Goal: Transaction & Acquisition: Purchase product/service

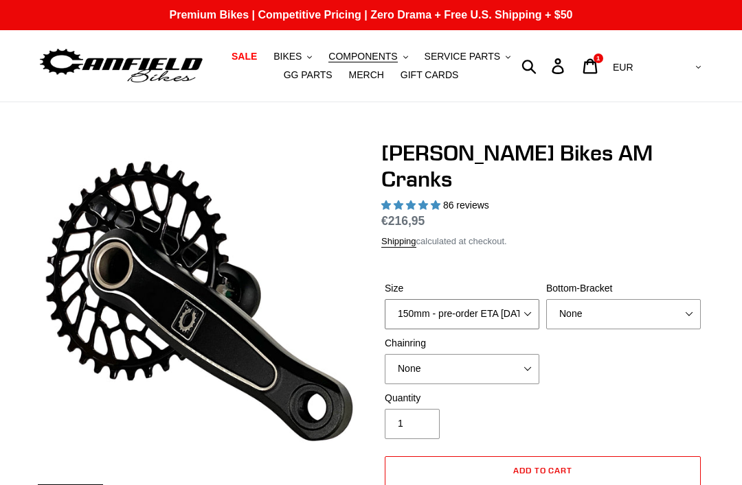
click at [527, 299] on select "150mm - pre-order ETA 9/30/25 155mm - pre-order ETA 9/30/25 160mm - pre-order E…" at bounding box center [461, 314] width 154 height 30
select select "highest-rating"
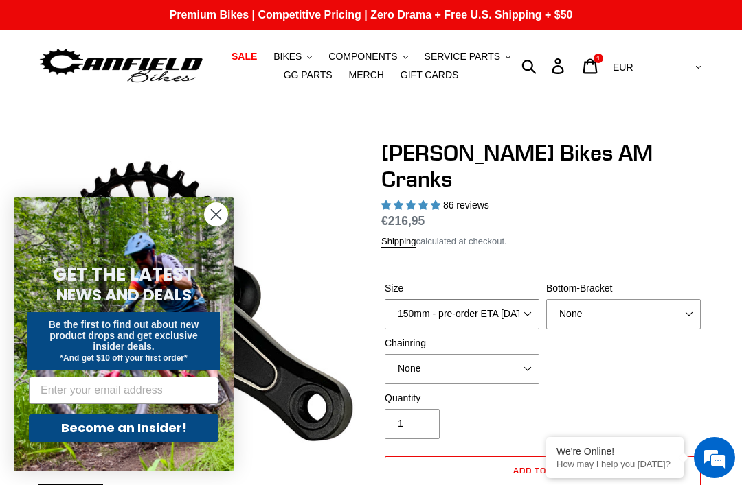
click at [512, 299] on select "150mm - pre-order ETA [DATE] 155mm - pre-order ETA [DATE] 160mm - pre-order ETA…" at bounding box center [461, 314] width 154 height 30
click at [513, 299] on select "150mm - pre-order ETA 9/30/25 155mm - pre-order ETA 9/30/25 160mm - pre-order E…" at bounding box center [461, 314] width 154 height 30
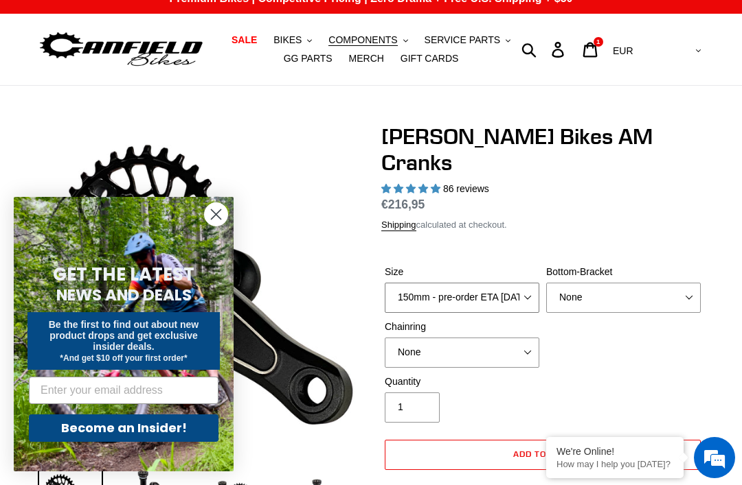
scroll to position [19, 0]
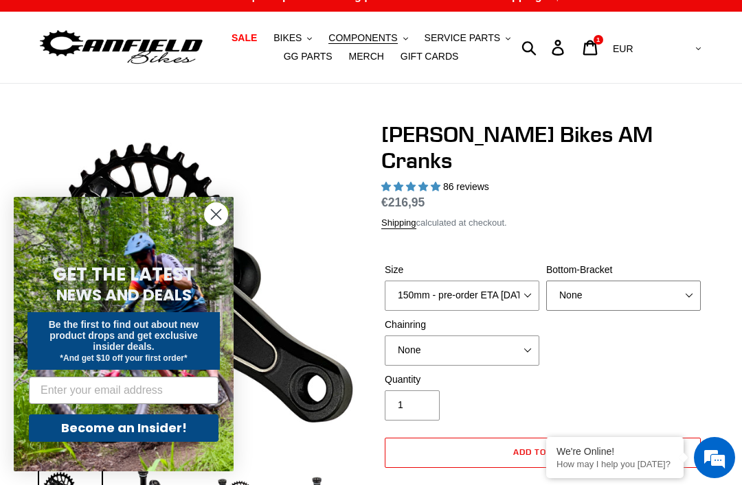
click at [666, 281] on select "None BSA Threaded 68/73mm Press Fit PF92" at bounding box center [623, 296] width 154 height 30
select select "BSA Threaded 68/73mm"
click at [515, 336] on select "None 30t Round (Boost 148) 30t Oval (Boost 148) 32t Round (Boost 148) 32t Oval …" at bounding box center [461, 351] width 154 height 30
click at [505, 336] on select "None 30t Round (Boost 148) 30t Oval (Boost 148) 32t Round (Boost 148) 32t Oval …" at bounding box center [461, 351] width 154 height 30
click at [503, 336] on select "None 30t Round (Boost 148) 30t Oval (Boost 148) 32t Round (Boost 148) 32t Oval …" at bounding box center [461, 351] width 154 height 30
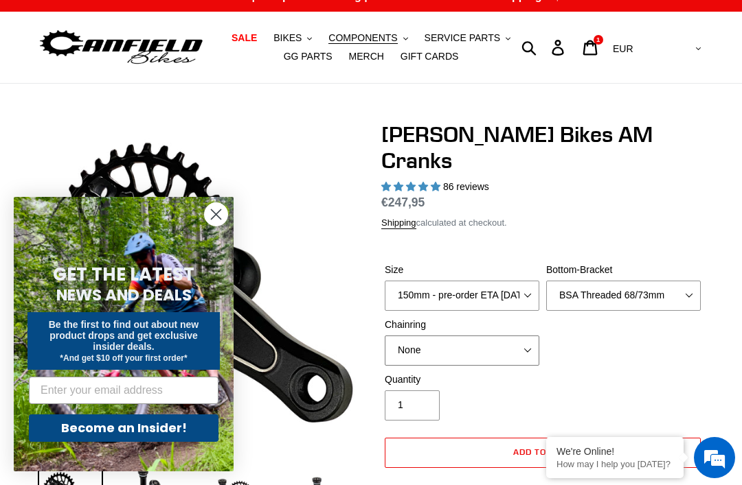
click at [502, 336] on select "None 30t Round (Boost 148) 30t Oval (Boost 148) 32t Round (Boost 148) 32t Oval …" at bounding box center [461, 351] width 154 height 30
click at [493, 336] on select "None 30t Round (Boost 148) 30t Oval (Boost 148) 32t Round (Boost 148) 32t Oval …" at bounding box center [461, 351] width 154 height 30
click at [474, 336] on select "None 30t Round (Boost 148) 30t Oval (Boost 148) 32t Round (Boost 148) 32t Oval …" at bounding box center [461, 351] width 154 height 30
select select "None"
click at [216, 220] on circle "Close dialog" at bounding box center [216, 214] width 23 height 23
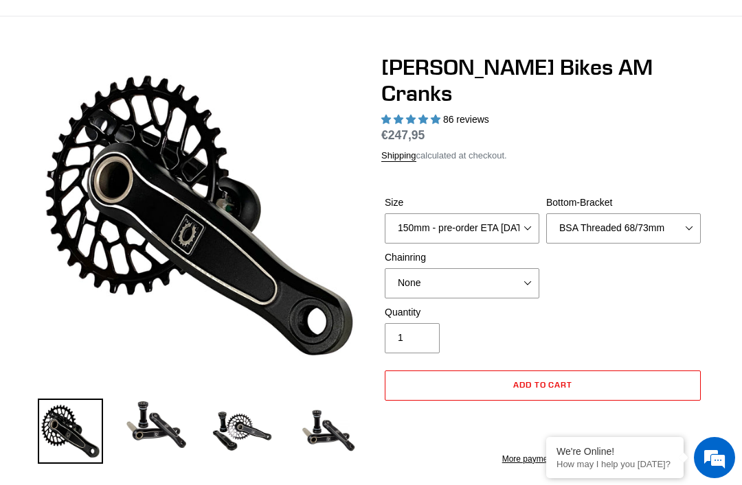
scroll to position [89, 0]
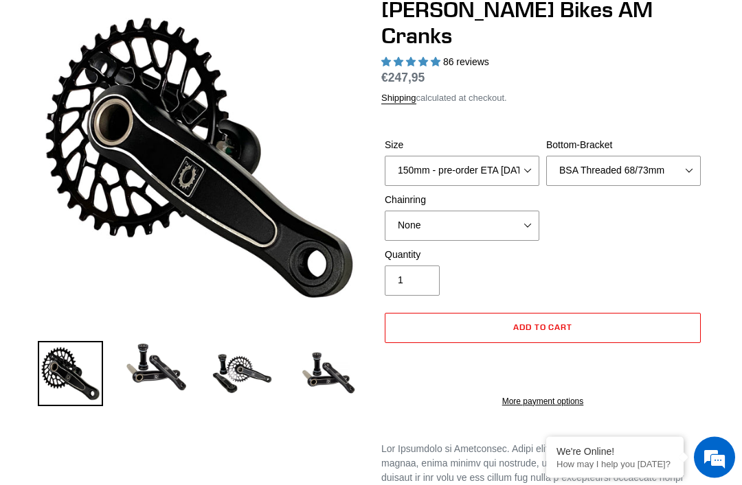
click at [336, 387] on img at bounding box center [327, 374] width 65 height 65
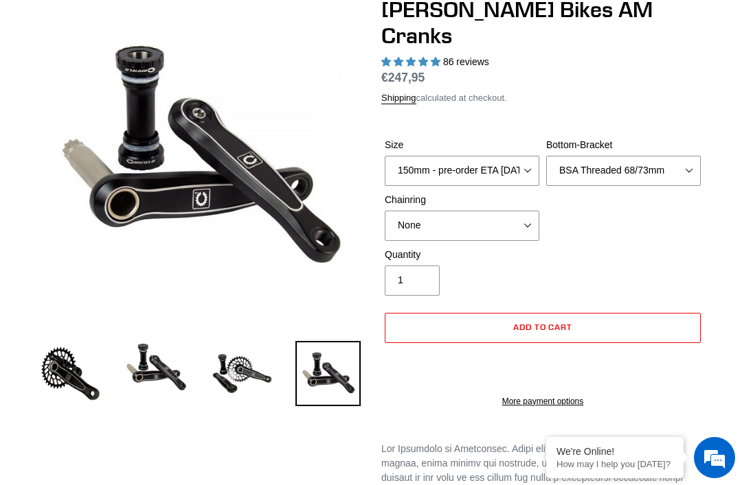
click at [264, 380] on img at bounding box center [241, 373] width 65 height 65
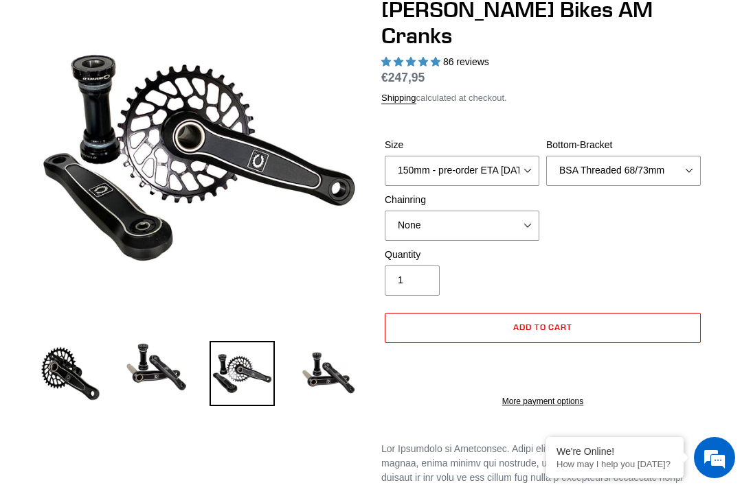
click at [186, 354] on img at bounding box center [156, 367] width 65 height 52
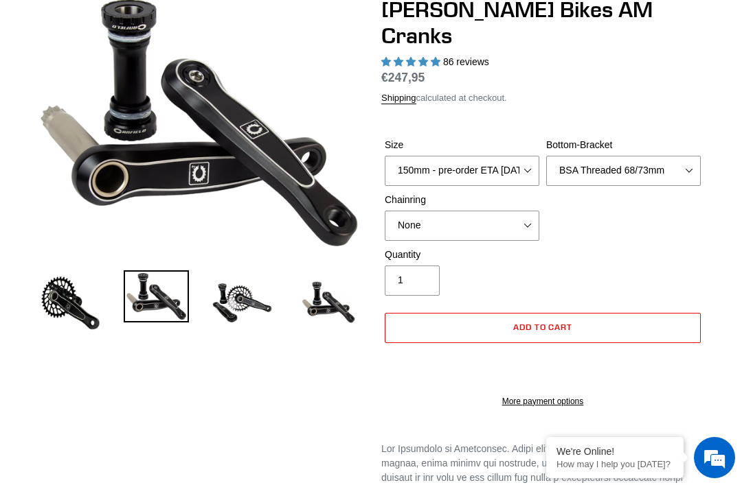
click at [100, 332] on img at bounding box center [70, 303] width 65 height 65
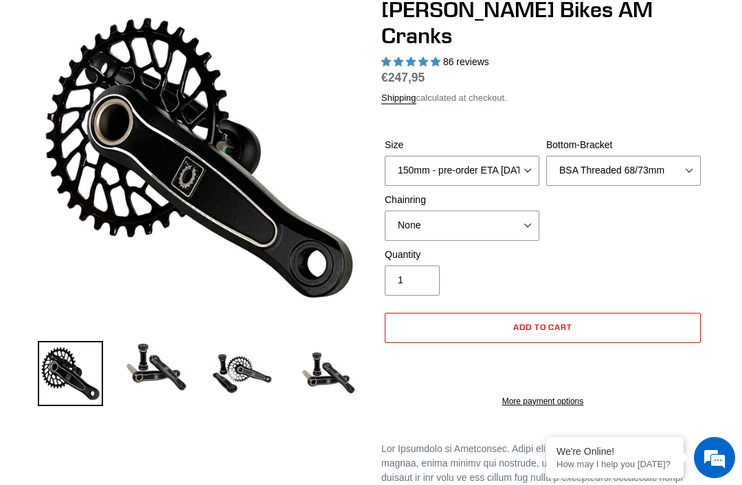
click at [165, 361] on img at bounding box center [156, 367] width 65 height 52
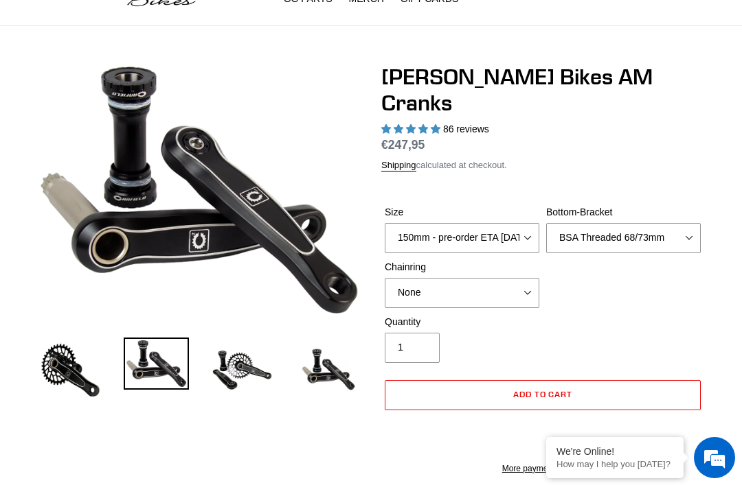
scroll to position [0, 0]
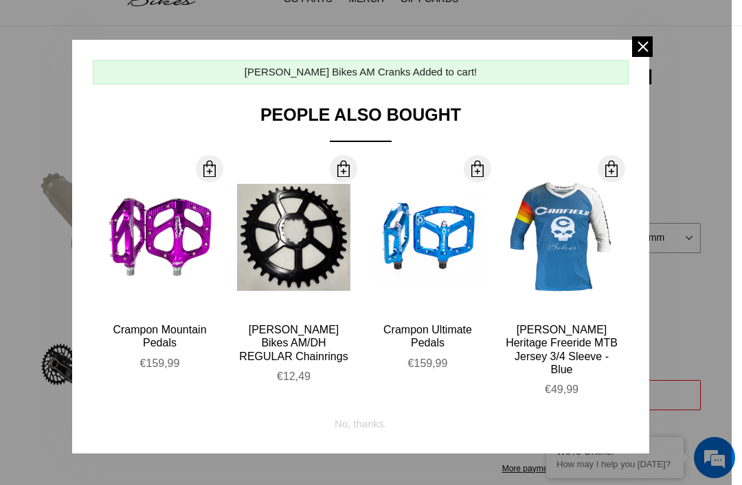
click at [303, 238] on button "More Info" at bounding box center [293, 238] width 57 height 32
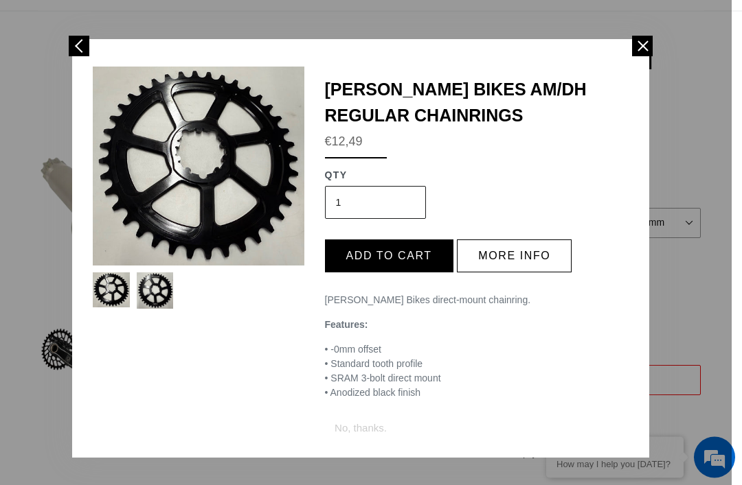
scroll to position [89, 0]
click at [536, 253] on button "More info" at bounding box center [514, 256] width 115 height 33
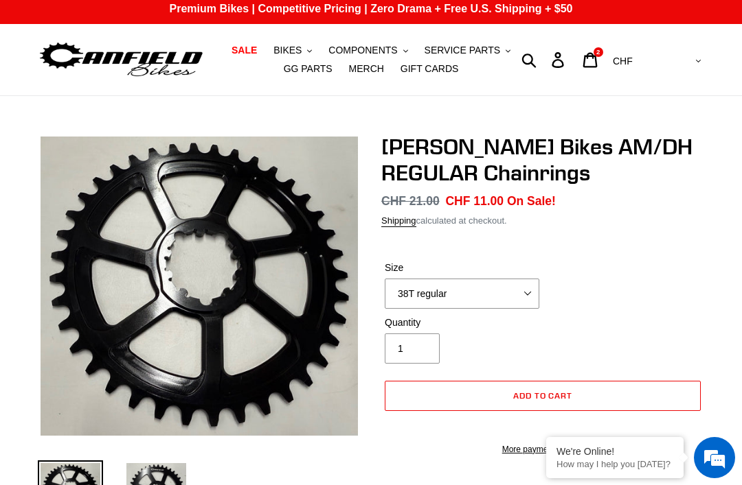
scroll to position [13, 0]
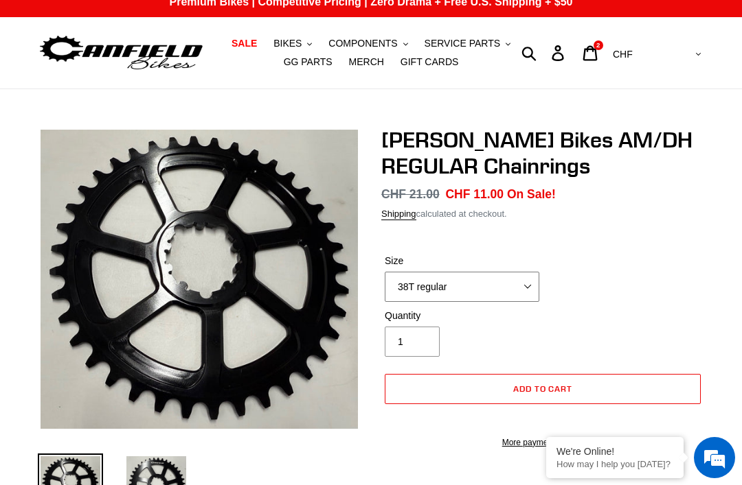
click at [510, 284] on select "38T regular" at bounding box center [461, 287] width 154 height 30
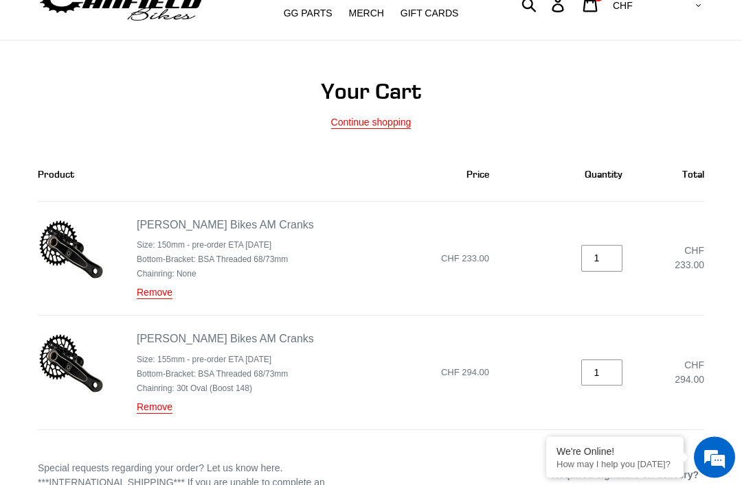
scroll to position [62, 0]
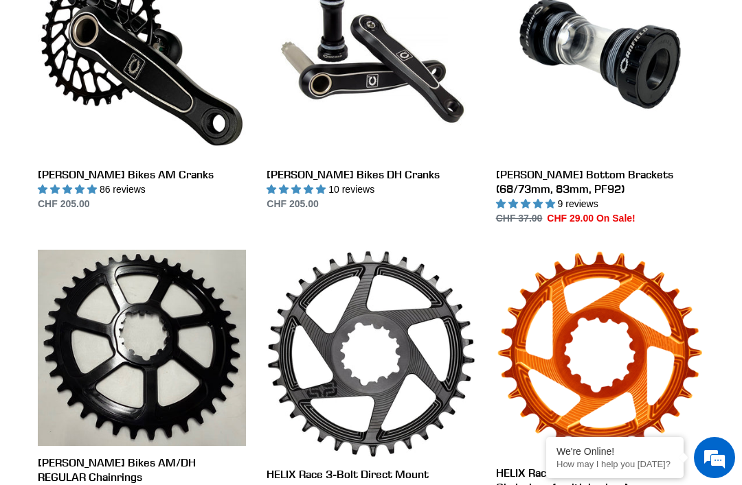
scroll to position [458, 0]
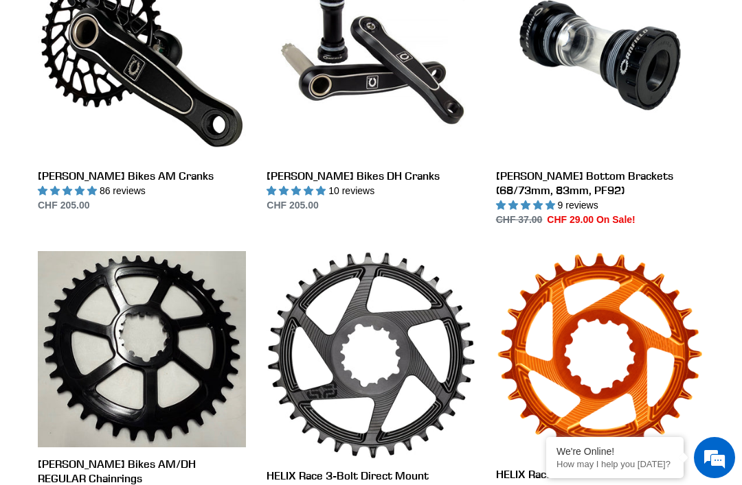
click at [73, 148] on link "[PERSON_NAME] Bikes AM Cranks" at bounding box center [142, 82] width 208 height 262
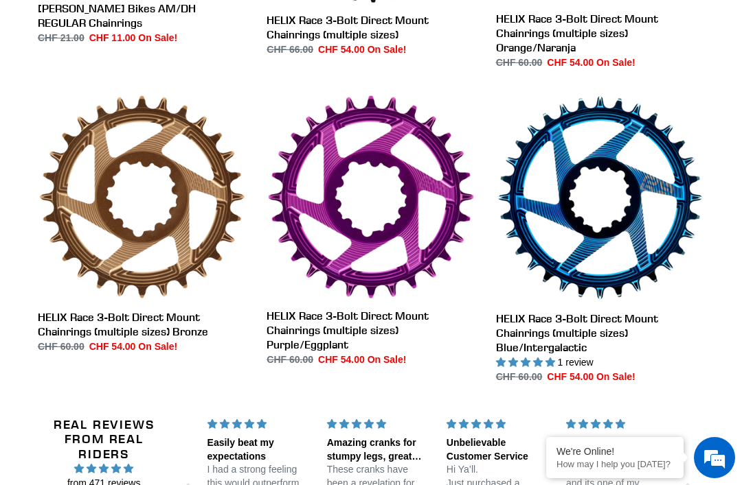
scroll to position [917, 0]
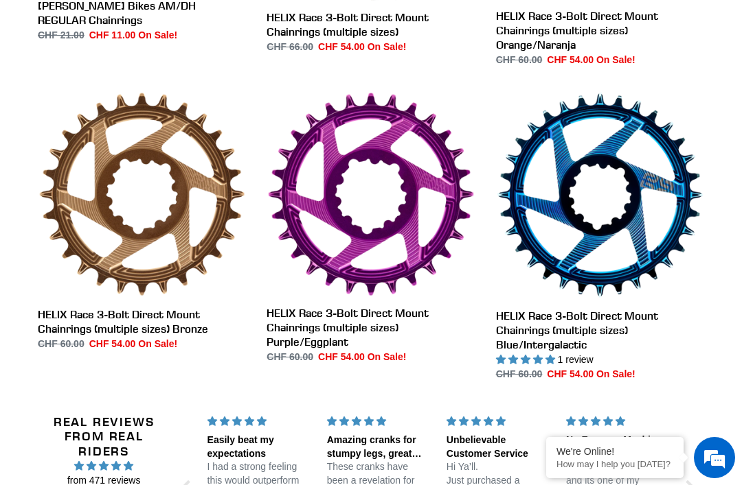
click at [43, 319] on link "HELIX Race 3-Bolt Direct Mount Chainrings (multiple sizes) Bronze" at bounding box center [142, 221] width 208 height 260
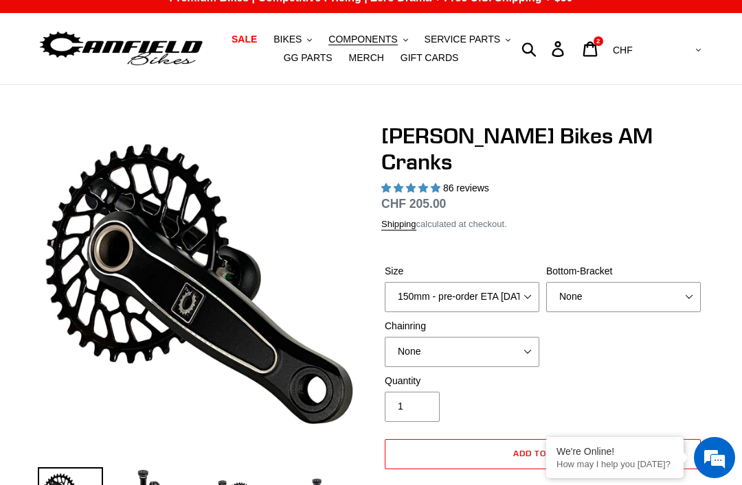
select select "highest-rating"
click at [519, 282] on select "150mm - pre-order ETA 9/30/25 155mm - pre-order ETA 9/30/25 160mm - pre-order E…" at bounding box center [461, 297] width 154 height 30
select select "155mm - pre-order ETA 9/30/25"
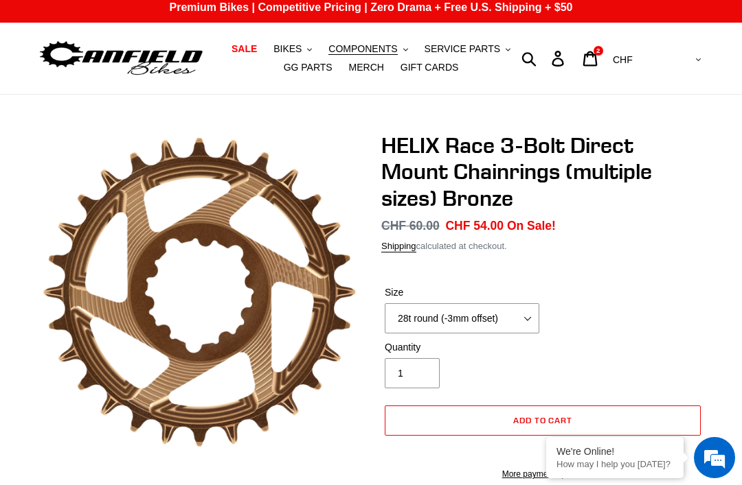
scroll to position [8, 0]
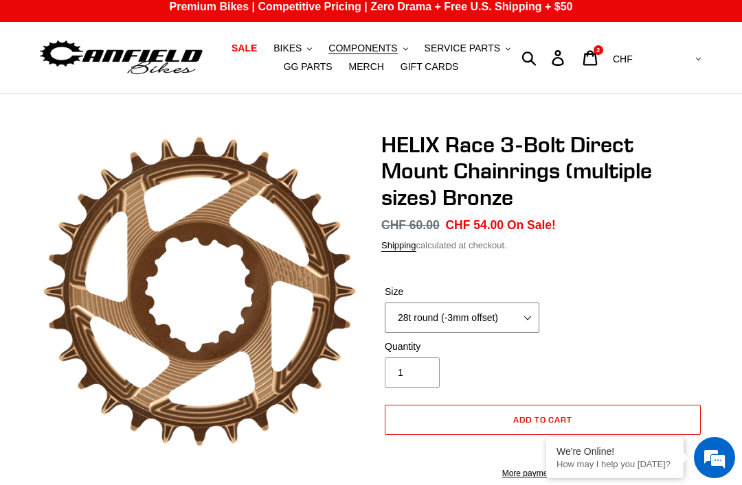
click at [509, 318] on select "28t round (-3mm offset) 30t round (-3mm offset) 32t round (-3mm offset) 34t rou…" at bounding box center [461, 318] width 154 height 30
select select "30t round (-3mm offset)"
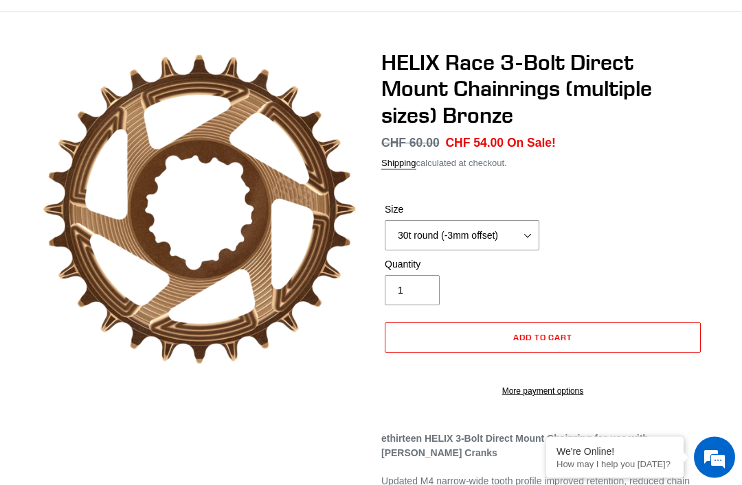
click at [640, 335] on button "Add to cart" at bounding box center [542, 338] width 316 height 30
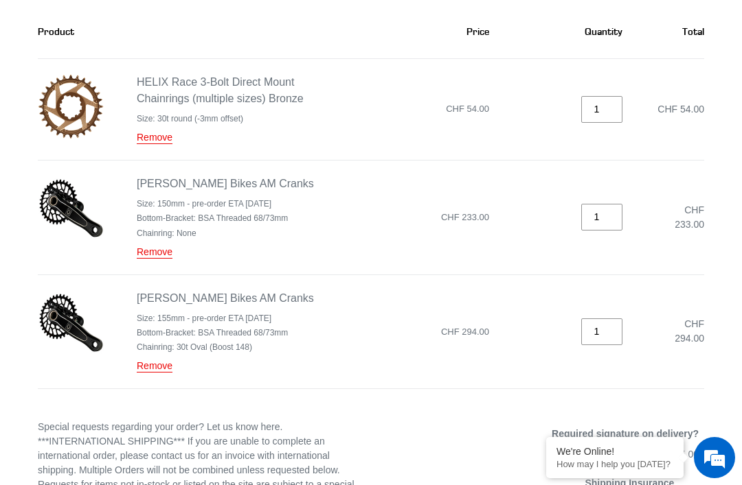
click at [160, 367] on link "Remove" at bounding box center [155, 366] width 36 height 12
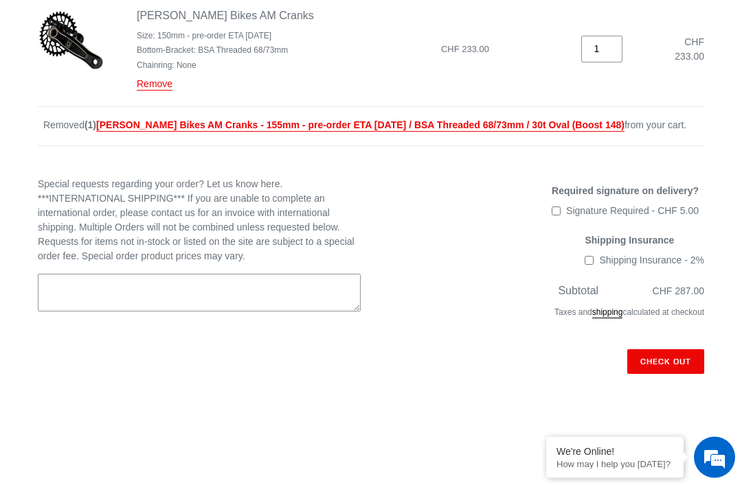
click at [584, 266] on input "Shipping Insurance - 2%" at bounding box center [588, 261] width 9 height 9
checkbox input "true"
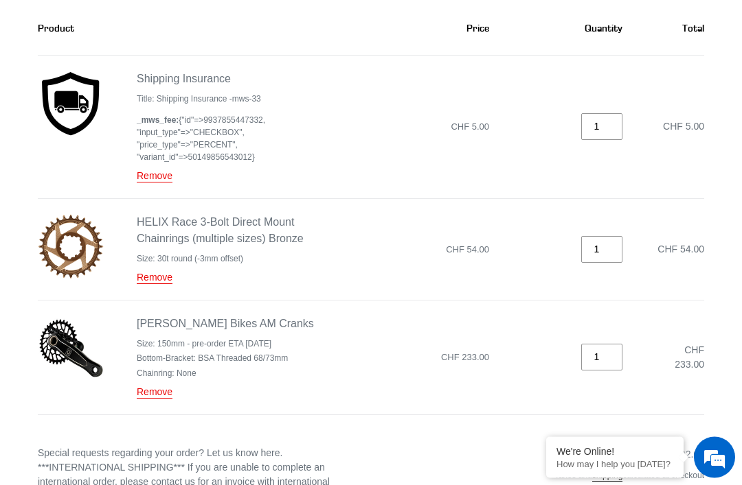
scroll to position [207, 0]
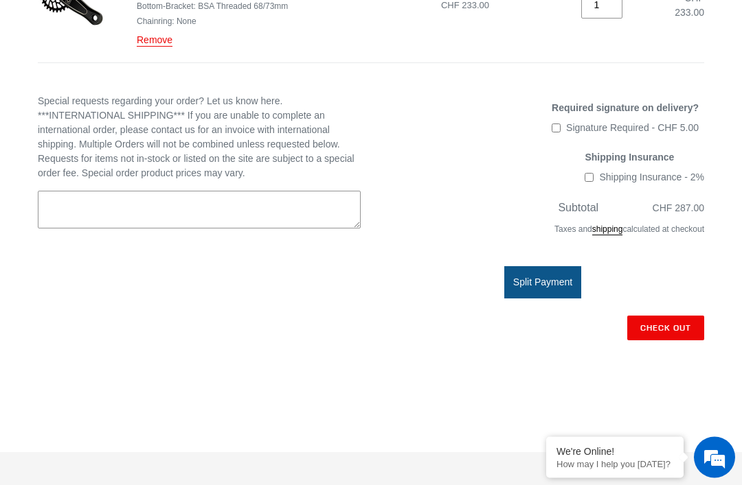
scroll to position [417, 0]
click at [668, 329] on input "Check out" at bounding box center [665, 328] width 77 height 25
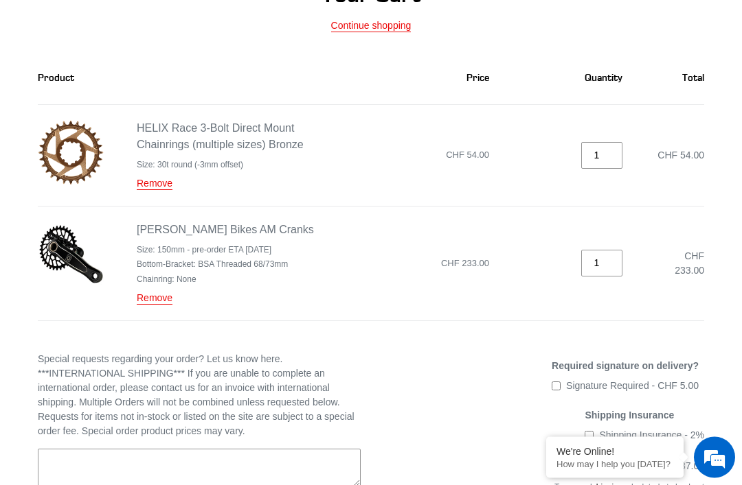
scroll to position [159, 0]
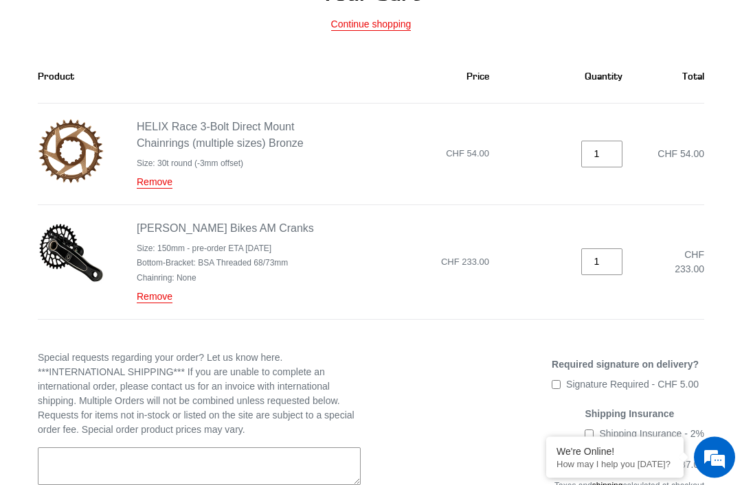
click at [158, 183] on link "Remove" at bounding box center [155, 183] width 36 height 12
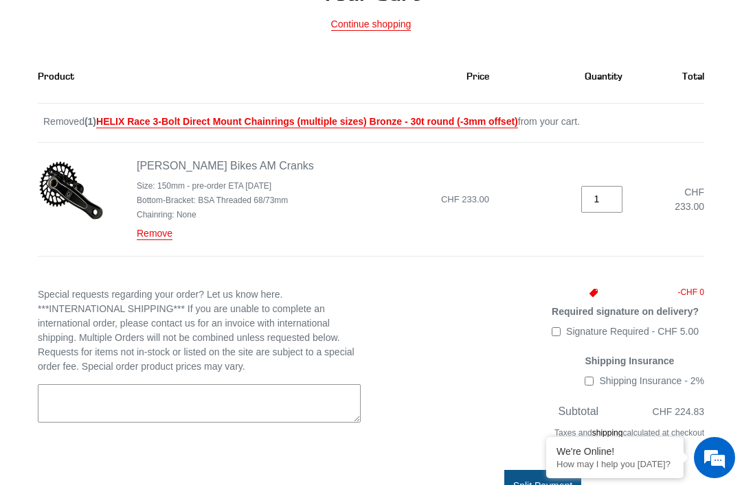
click at [157, 194] on li "Bottom-Bracket: BSA Threaded 68/73mm" at bounding box center [225, 200] width 177 height 12
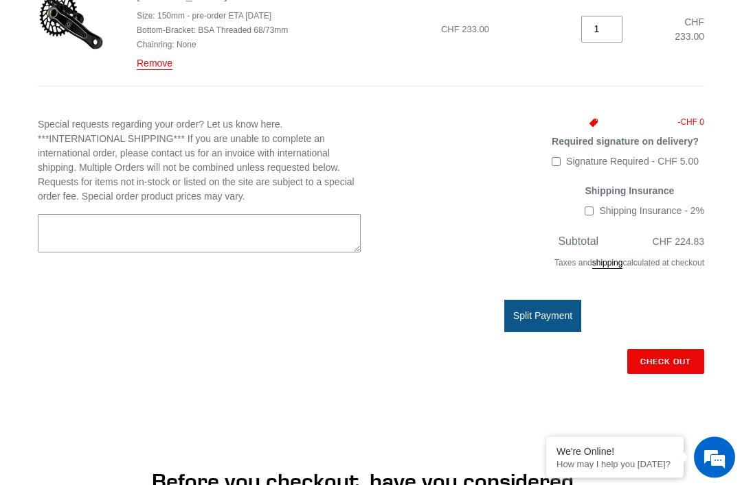
scroll to position [331, 0]
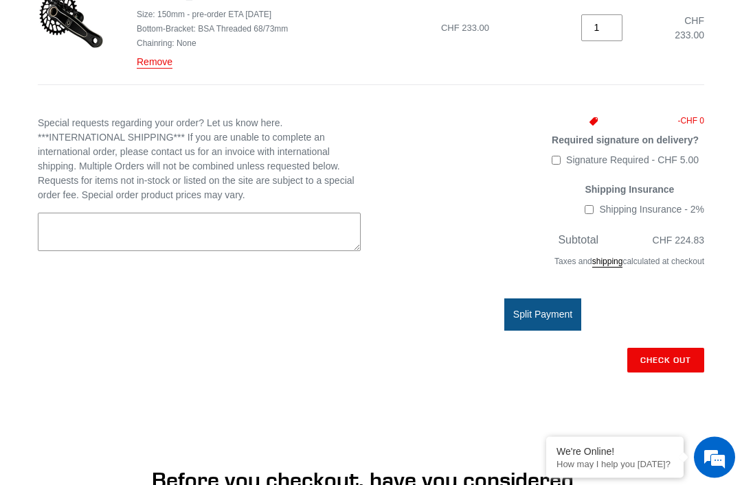
click at [647, 363] on input "Check out" at bounding box center [665, 361] width 77 height 25
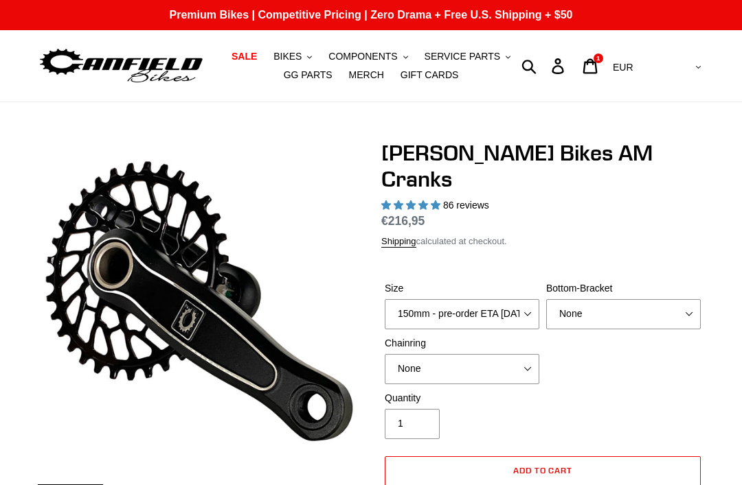
select select "highest-rating"
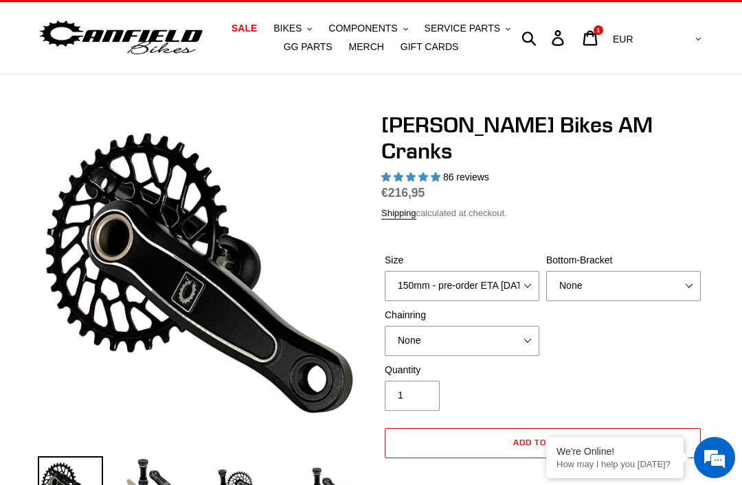
scroll to position [30, 0]
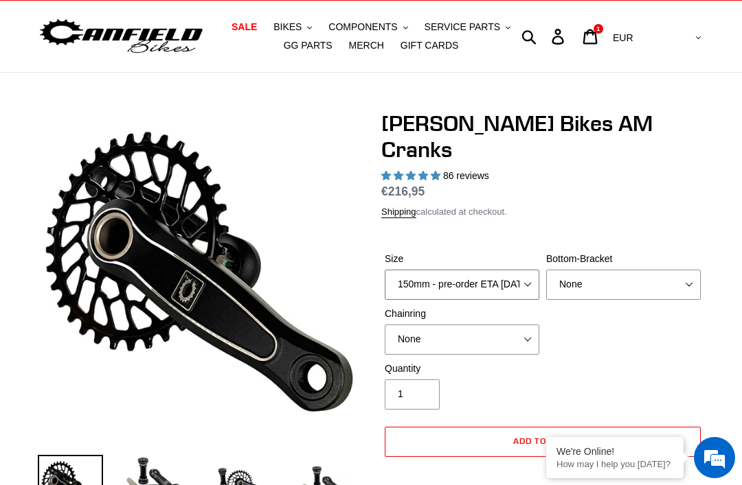
click at [485, 270] on select "150mm - pre-order ETA 9/30/25 155mm - pre-order ETA 9/30/25 160mm - pre-order E…" at bounding box center [461, 285] width 154 height 30
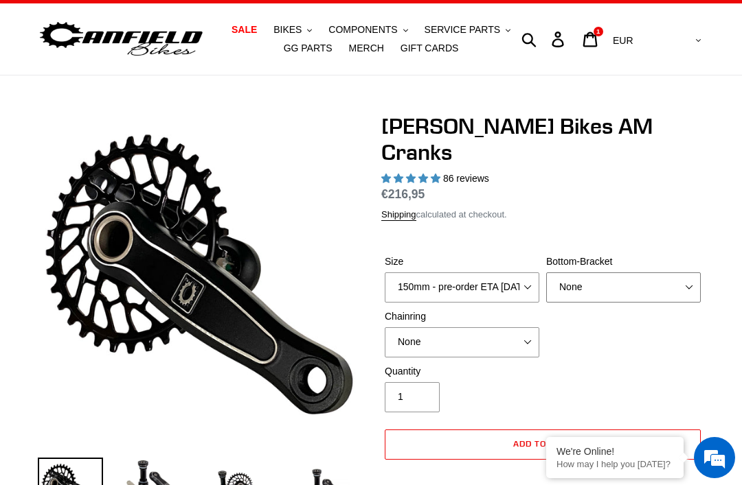
click at [582, 273] on select "None BSA Threaded 68/73mm Press Fit PF92" at bounding box center [623, 288] width 154 height 30
select select "BSA Threaded 68/73mm"
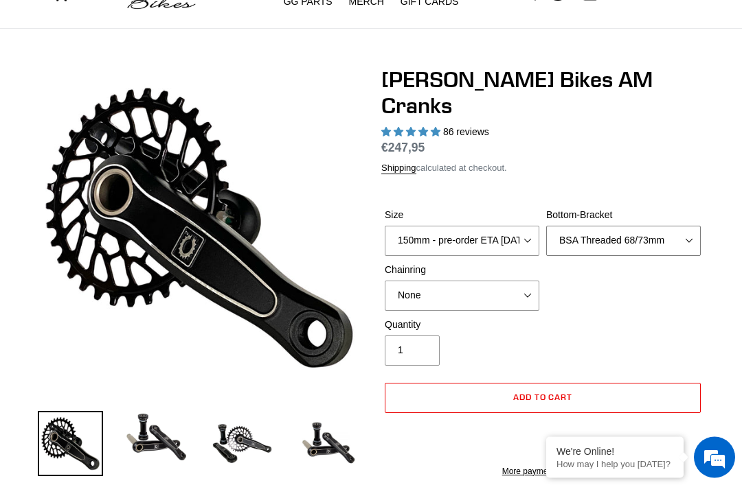
scroll to position [118, 0]
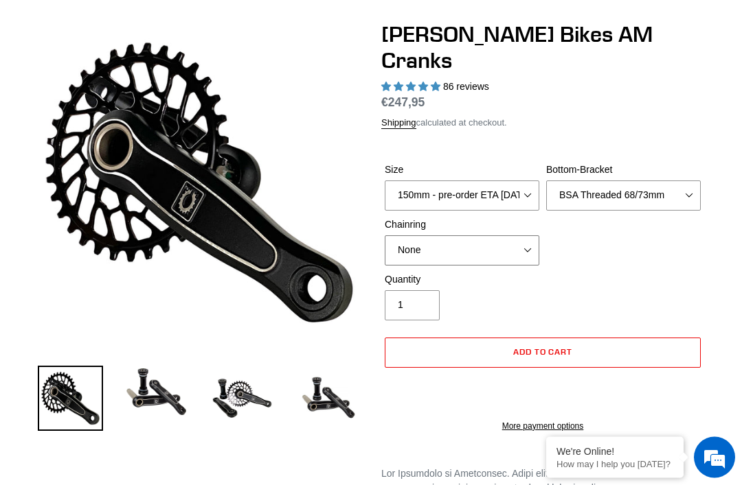
click at [419, 236] on select "None 30t Round (Boost 148) 30t Oval (Boost 148) 32t Round (Boost 148) 32t Oval …" at bounding box center [461, 251] width 154 height 30
click at [415, 338] on button "Add to cart" at bounding box center [542, 353] width 316 height 30
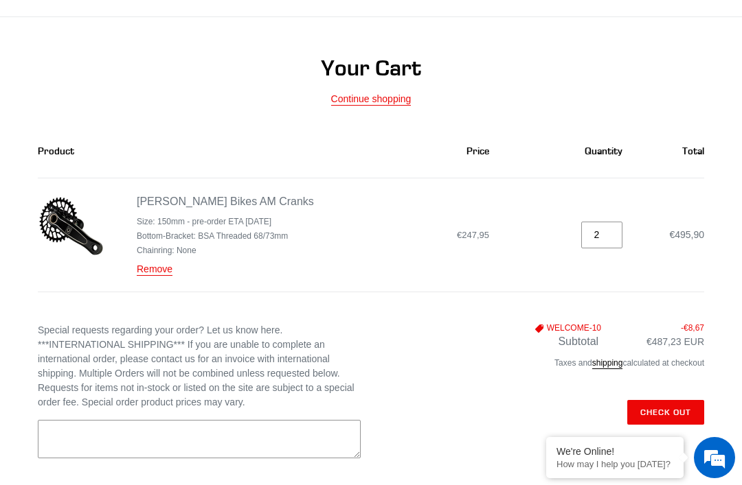
scroll to position [56, 0]
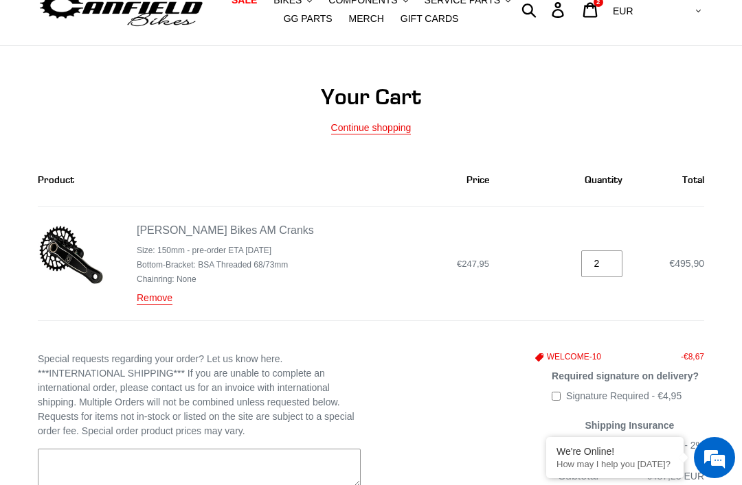
click at [154, 298] on link "Remove" at bounding box center [155, 298] width 36 height 12
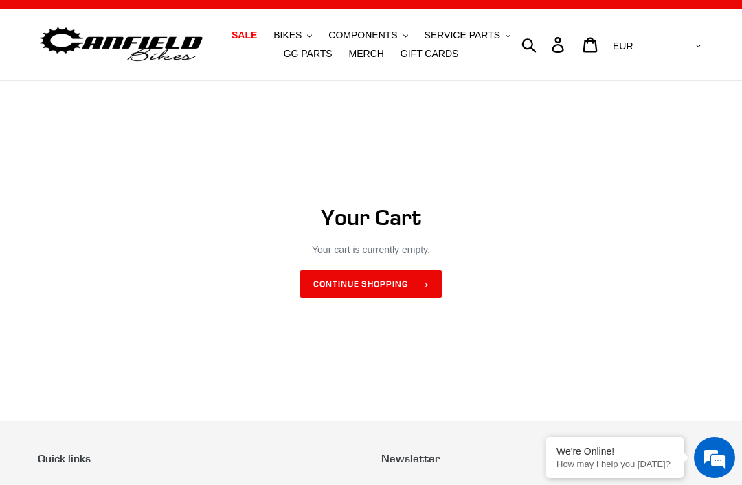
scroll to position [21, 0]
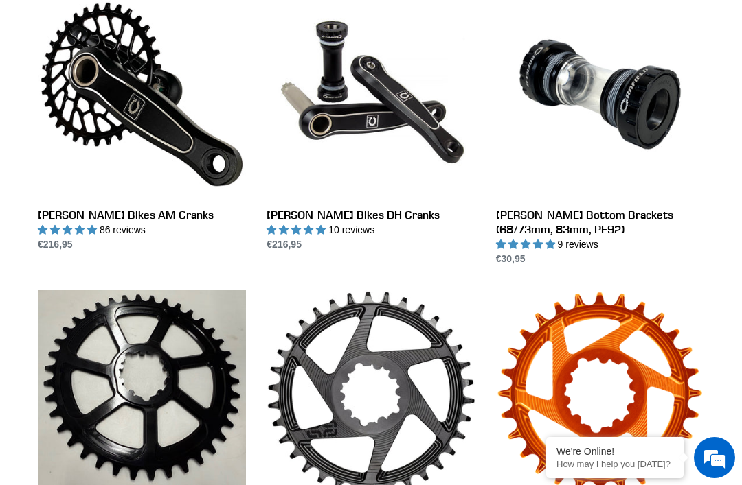
scroll to position [440, 0]
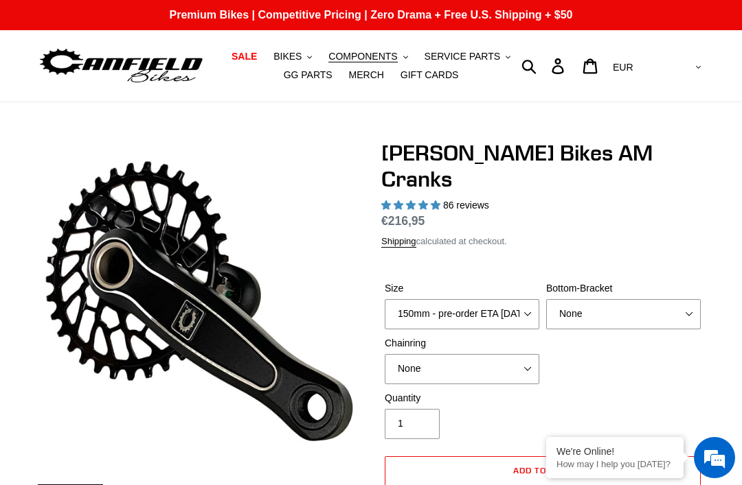
select select "highest-rating"
click at [606, 299] on select "None BSA Threaded 68/73mm Press Fit PF92" at bounding box center [623, 314] width 154 height 30
select select "BSA Threaded 68/73mm"
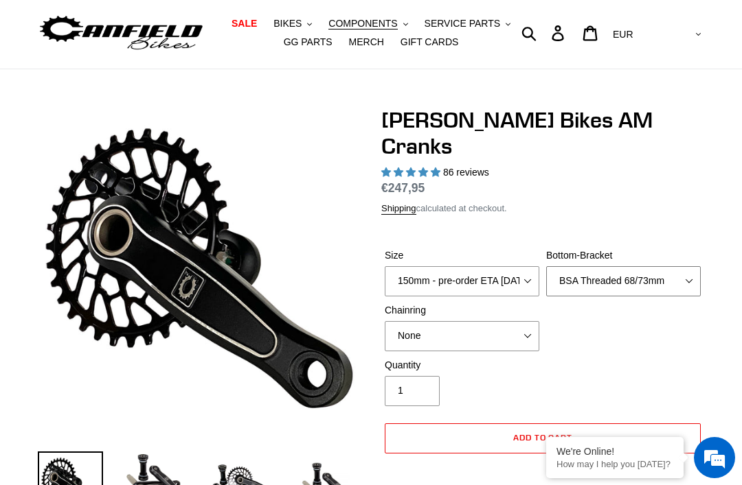
scroll to position [34, 0]
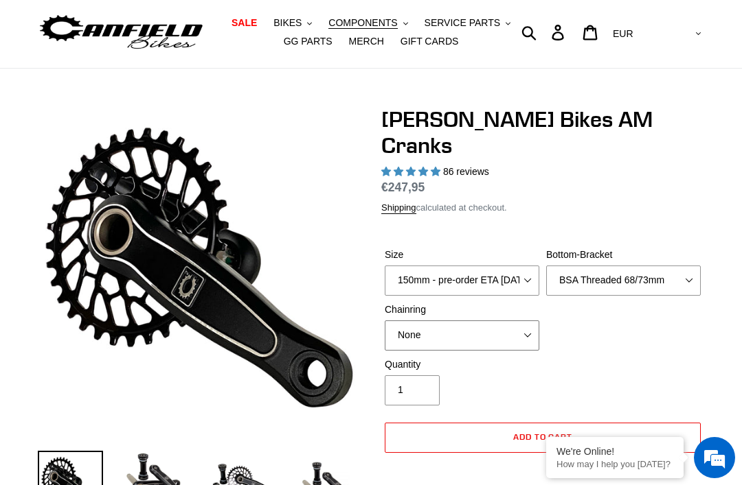
click at [432, 321] on select "None 30t Round (Boost 148) 30t Oval (Boost 148) 32t Round (Boost 148) 32t Oval …" at bounding box center [461, 336] width 154 height 30
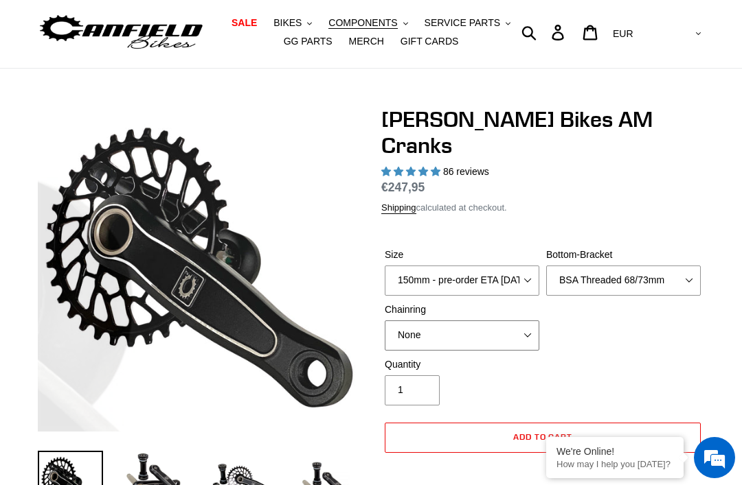
click at [433, 321] on select "None 30t Round (Boost 148) 30t Oval (Boost 148) 32t Round (Boost 148) 32t Oval …" at bounding box center [461, 336] width 154 height 30
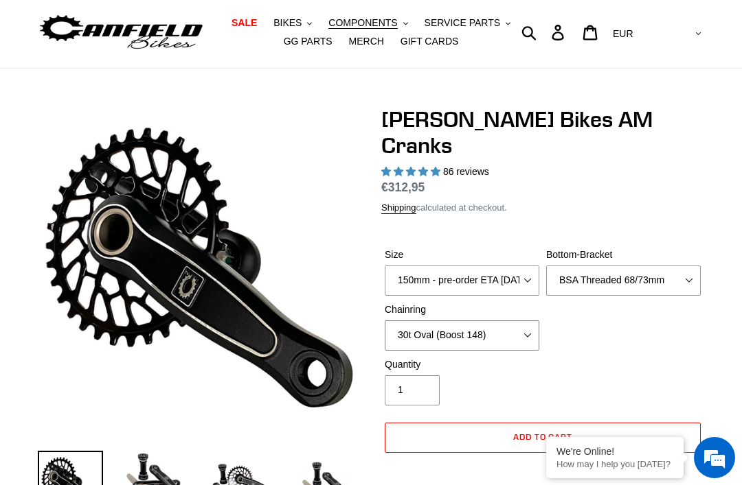
click at [410, 321] on select "None 30t Round (Boost 148) 30t Oval (Boost 148) 32t Round (Boost 148) 32t Oval …" at bounding box center [461, 336] width 154 height 30
click at [417, 321] on select "None 30t Round (Boost 148) 30t Oval (Boost 148) 32t Round (Boost 148) 32t Oval …" at bounding box center [461, 336] width 154 height 30
click at [418, 321] on select "None 30t Round (Boost 148) 30t Oval (Boost 148) 32t Round (Boost 148) 32t Oval …" at bounding box center [461, 336] width 154 height 30
click at [427, 321] on select "None 30t Round (Boost 148) 30t Oval (Boost 148) 32t Round (Boost 148) 32t Oval …" at bounding box center [461, 336] width 154 height 30
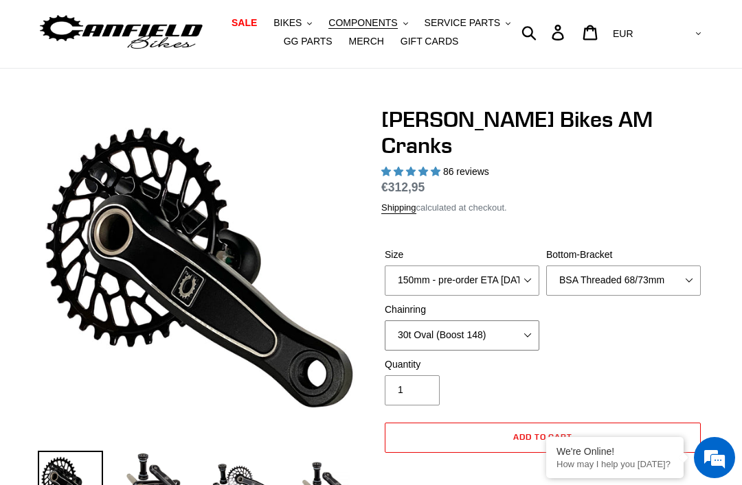
select select "None"
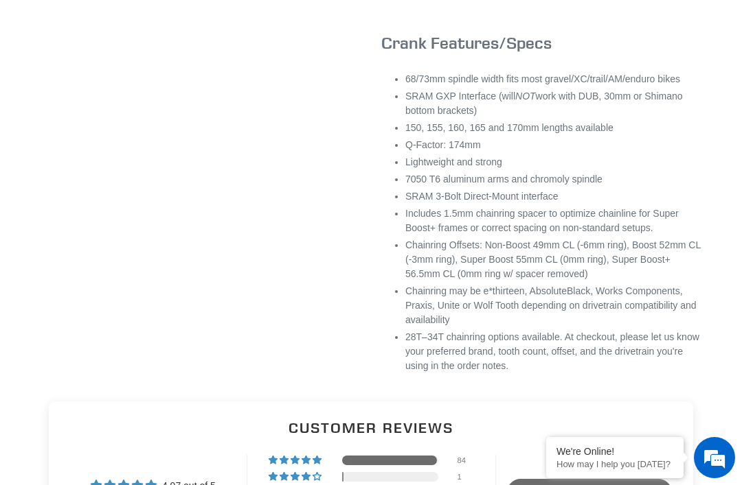
scroll to position [904, 0]
click at [425, 195] on li "SRAM 3-Bolt Direct-Mount interface" at bounding box center [554, 197] width 299 height 14
copy li "SRAM 3-Bolt Direct-Mount interface"
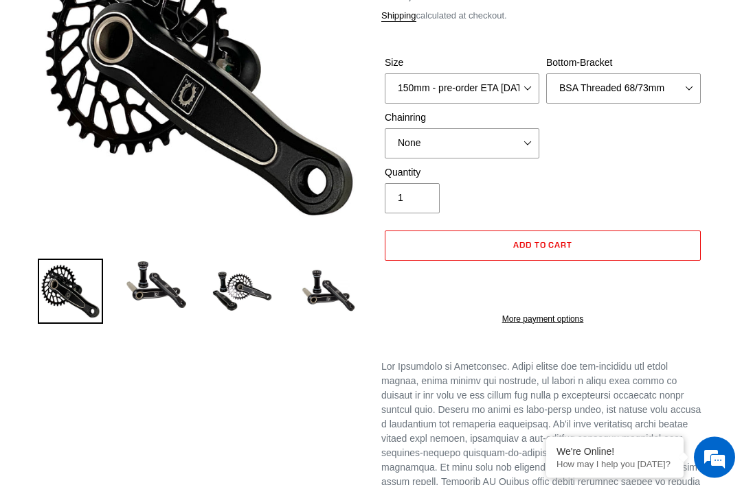
scroll to position [225, 0]
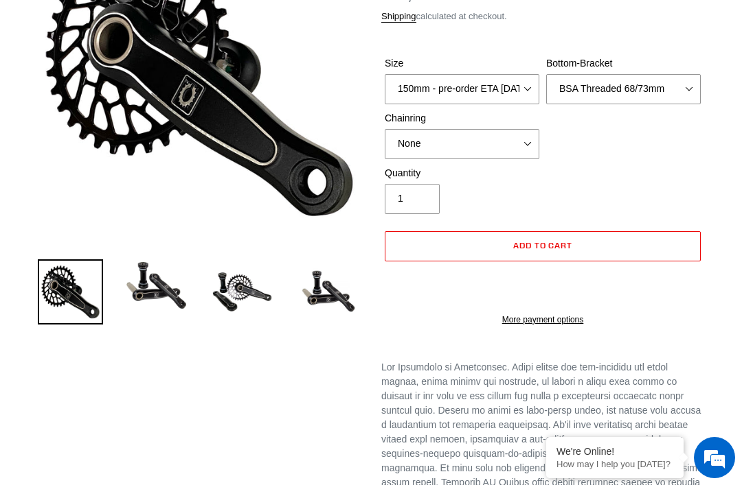
click at [525, 240] on span "Add to cart" at bounding box center [543, 245] width 60 height 10
